Goal: Find contact information: Find contact information

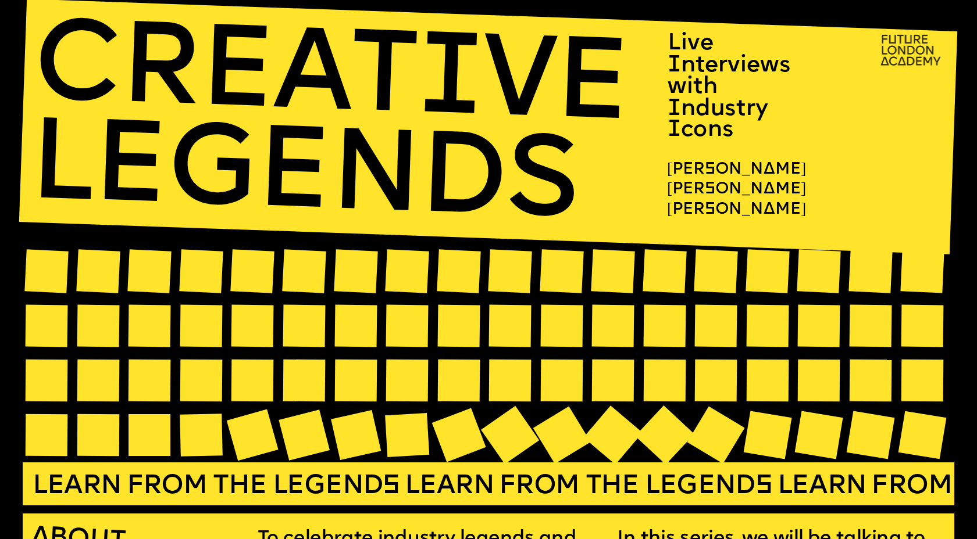
click at [920, 58] on img at bounding box center [912, 51] width 76 height 44
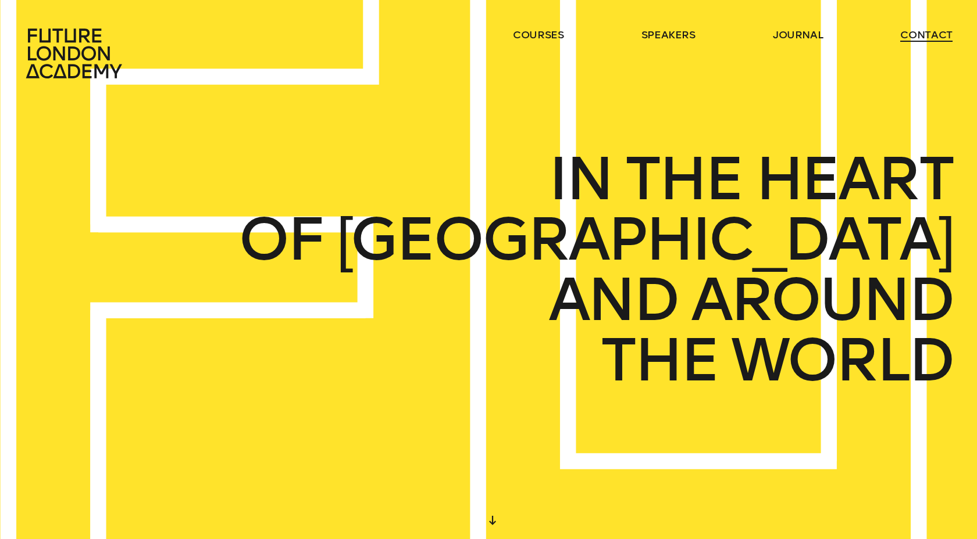
click at [938, 32] on link "contact" at bounding box center [926, 35] width 52 height 14
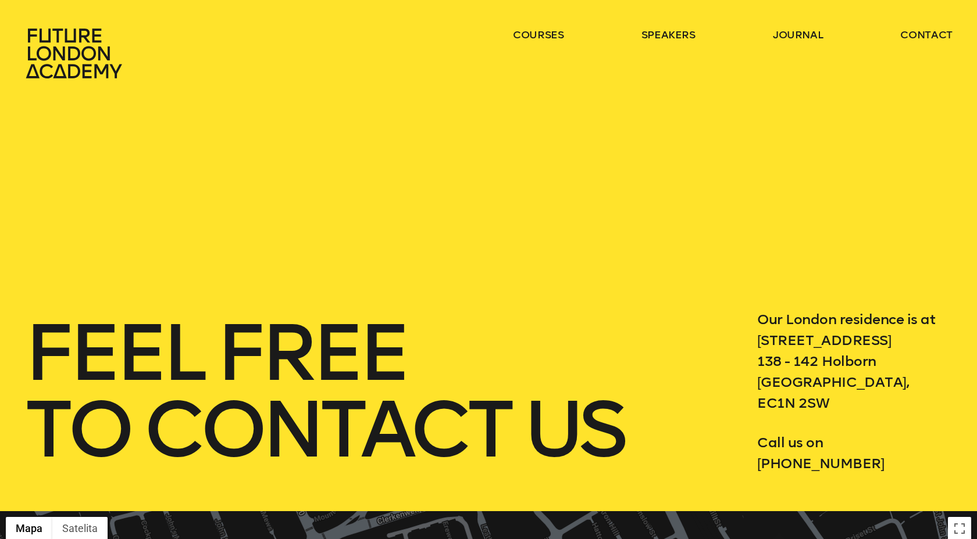
click at [48, 45] on icon at bounding box center [75, 53] width 102 height 51
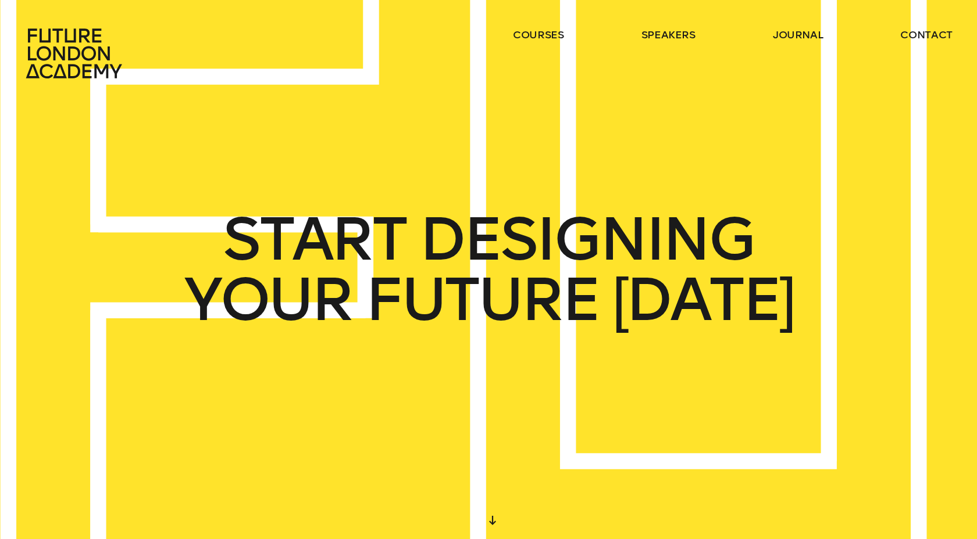
click at [39, 67] on icon at bounding box center [75, 53] width 102 height 51
